Goal: Task Accomplishment & Management: Manage account settings

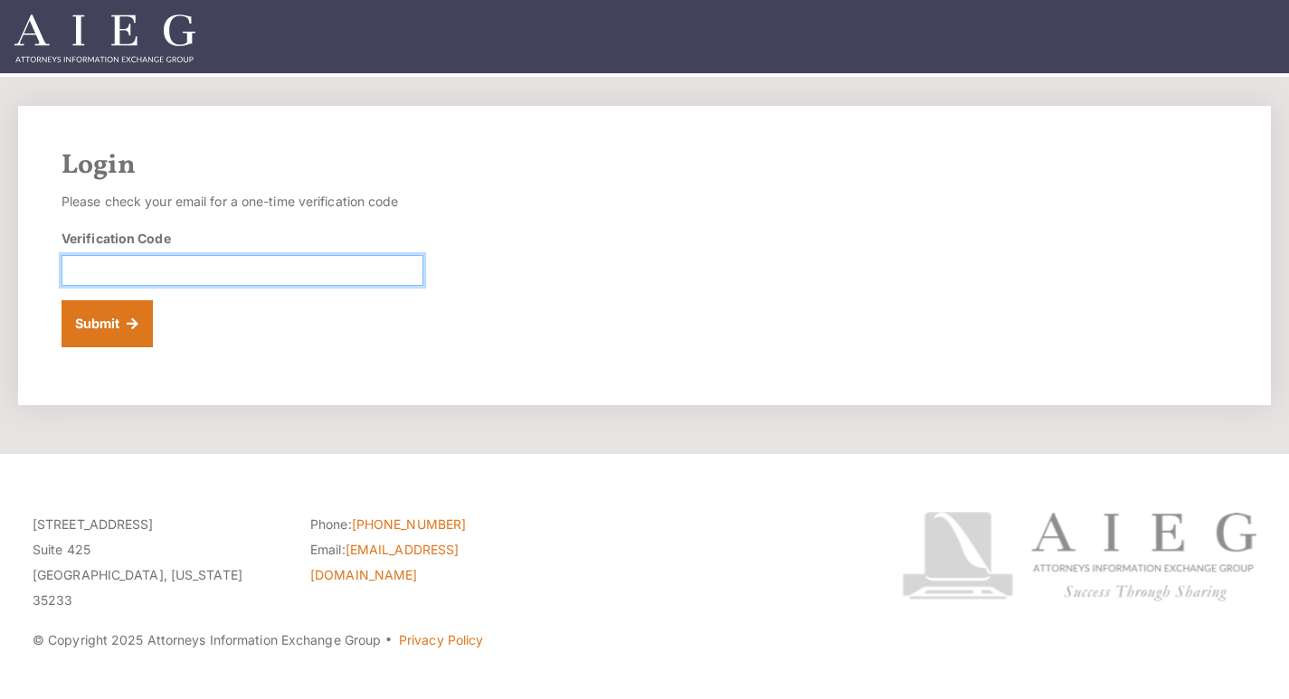
click at [260, 270] on input "Verification Code" at bounding box center [243, 270] width 362 height 31
paste input "642394"
type input "642394"
click at [126, 320] on button "Submit" at bounding box center [107, 323] width 91 height 47
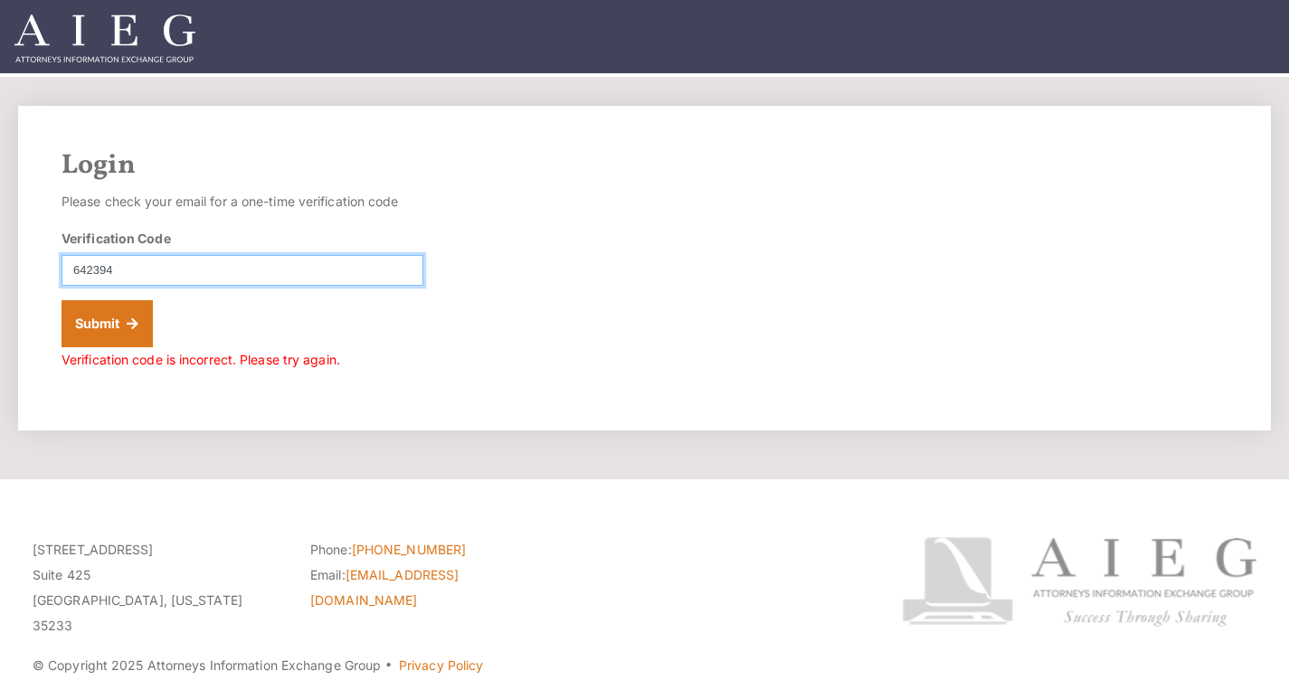
click at [78, 276] on input "642394" at bounding box center [243, 270] width 362 height 31
type input "642394"
click at [85, 319] on button "Submit" at bounding box center [107, 323] width 91 height 47
